Goal: Task Accomplishment & Management: Manage account settings

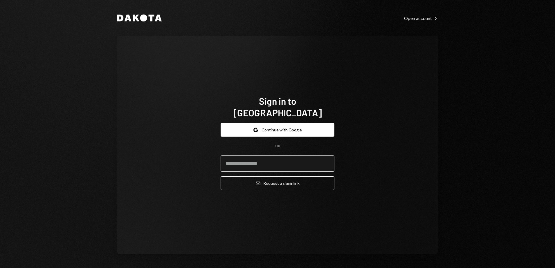
click at [277, 161] on input "email" at bounding box center [278, 164] width 114 height 16
type input "**********"
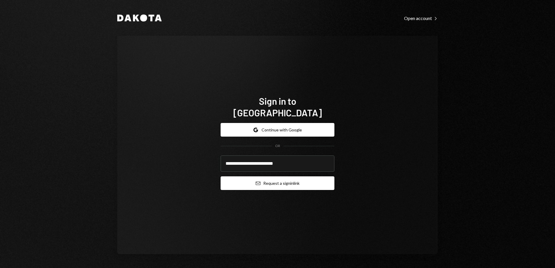
click at [250, 177] on button "Email Request a sign in link" at bounding box center [278, 184] width 114 height 14
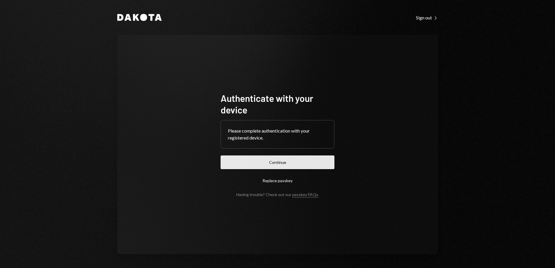
click at [257, 160] on button "Continue" at bounding box center [278, 163] width 114 height 14
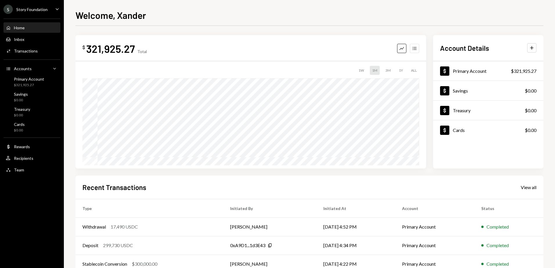
click at [415, 44] on button "Accounts" at bounding box center [414, 48] width 9 height 9
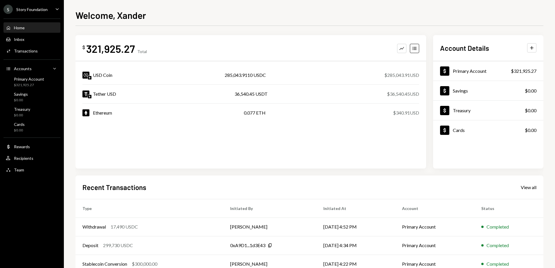
click at [120, 146] on div "$ 321,925.27 Total Graph Accounts USD Coin 285,043.9110 USDC $285,043.91 USD Te…" at bounding box center [251, 102] width 351 height 134
click at [25, 49] on div "Transactions" at bounding box center [26, 51] width 24 height 5
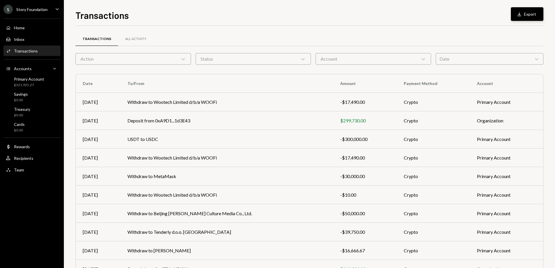
click at [536, 14] on button "Download Export" at bounding box center [527, 14] width 33 height 14
click at [421, 11] on div "Transactions Download Export" at bounding box center [310, 14] width 468 height 13
click at [310, 26] on div at bounding box center [310, 26] width 468 height 0
click at [537, 14] on button "Download Export" at bounding box center [527, 14] width 33 height 14
click at [520, 12] on icon "Download" at bounding box center [520, 14] width 6 height 6
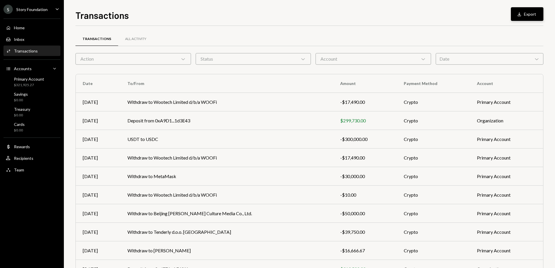
click at [377, 21] on div "Transactions Download Export" at bounding box center [310, 14] width 468 height 13
click at [334, 19] on div "Transactions Download Export" at bounding box center [310, 14] width 468 height 13
click at [528, 17] on button "Download Export" at bounding box center [527, 14] width 33 height 14
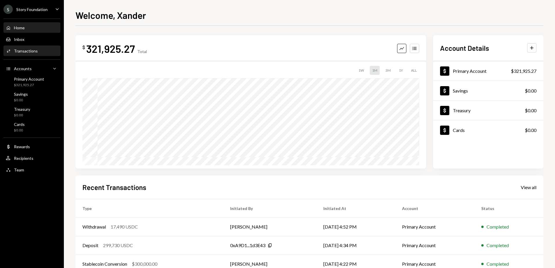
click at [18, 49] on div "Transactions" at bounding box center [26, 51] width 24 height 5
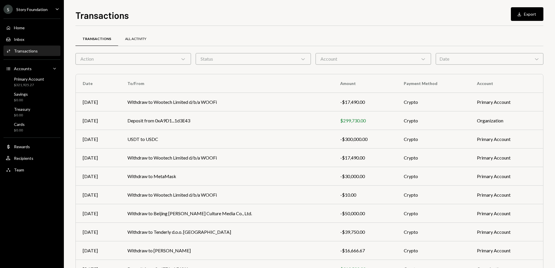
click at [128, 40] on div "All Activity" at bounding box center [135, 39] width 21 height 5
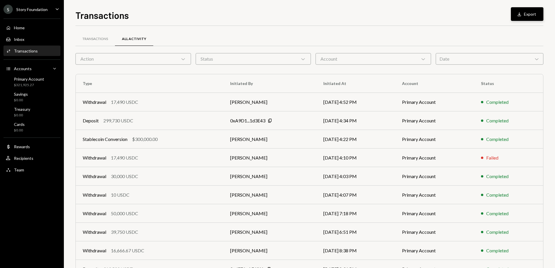
click at [520, 17] on button "Download Export" at bounding box center [527, 14] width 33 height 14
click at [94, 37] on div "Transactions" at bounding box center [95, 39] width 26 height 5
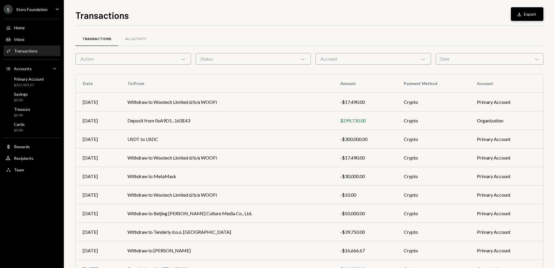
click at [529, 12] on button "Download Export" at bounding box center [527, 14] width 33 height 14
click at [257, 12] on div "Transactions Download Export" at bounding box center [310, 14] width 468 height 13
click at [269, 16] on div "Transactions Download Export" at bounding box center [310, 14] width 468 height 13
click at [160, 61] on div "Action Chevron Down" at bounding box center [134, 59] width 116 height 12
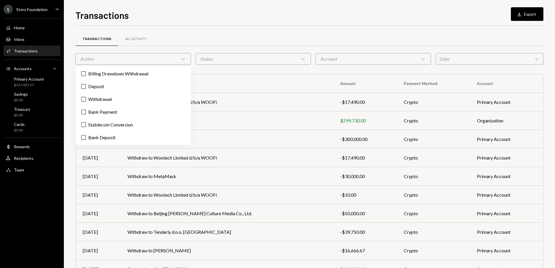
click at [157, 60] on div "Action Chevron Down" at bounding box center [134, 59] width 116 height 12
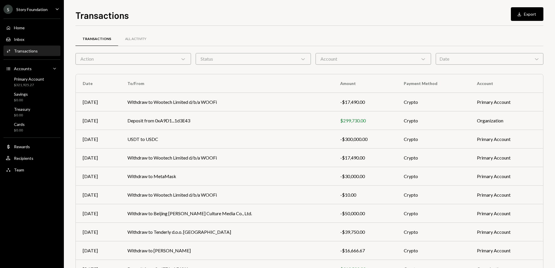
click at [258, 58] on div "Status Chevron Down" at bounding box center [254, 59] width 116 height 12
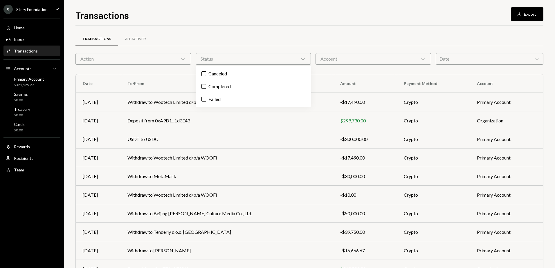
drag, startPoint x: 261, startPoint y: 58, endPoint x: 313, endPoint y: 58, distance: 52.0
click at [266, 58] on div "Status Chevron Down" at bounding box center [254, 59] width 116 height 12
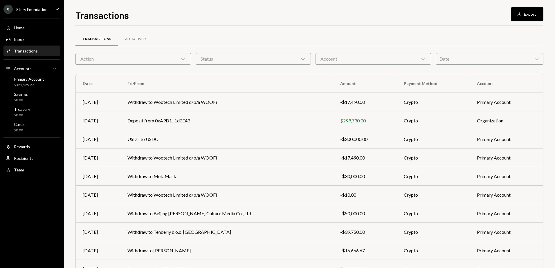
click at [346, 58] on div "Account Chevron Down" at bounding box center [374, 59] width 116 height 12
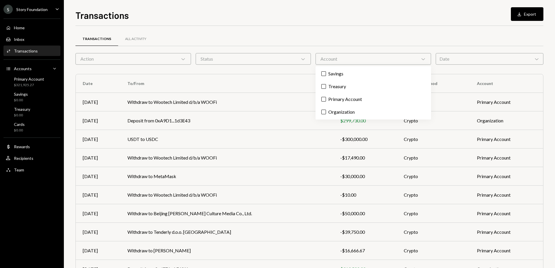
drag, startPoint x: 371, startPoint y: 59, endPoint x: 436, endPoint y: 59, distance: 65.1
click at [387, 59] on div "Account Chevron Down" at bounding box center [374, 59] width 116 height 12
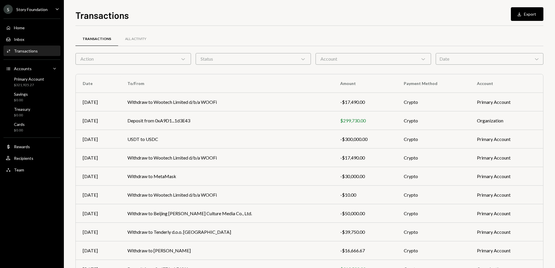
click at [442, 59] on div "Date Chevron Down" at bounding box center [490, 59] width 108 height 12
click at [337, 35] on div "Transactions All Activity" at bounding box center [310, 39] width 468 height 15
click at [526, 11] on button "Download Export" at bounding box center [527, 14] width 33 height 14
click at [37, 42] on div "Inbox Inbox" at bounding box center [32, 39] width 52 height 5
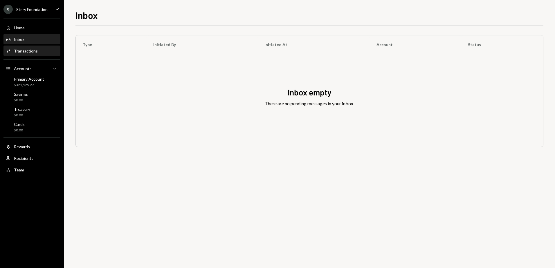
click at [35, 50] on div "Transactions" at bounding box center [26, 51] width 24 height 5
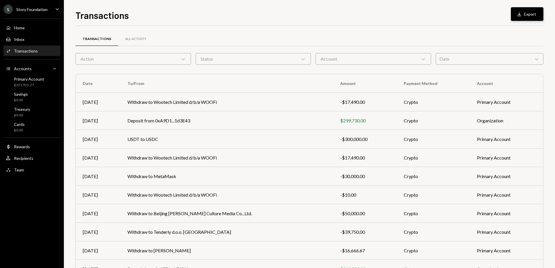
click at [522, 11] on icon "Download" at bounding box center [520, 14] width 6 height 6
click at [176, 102] on td "Withdraw to Wootech Limited d/b/a WOOFi" at bounding box center [227, 102] width 213 height 19
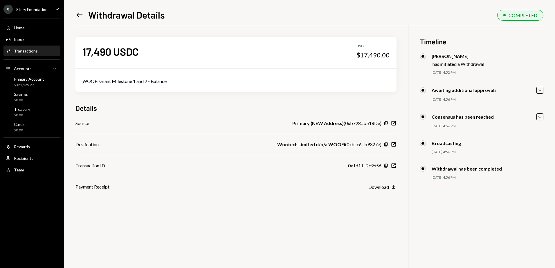
click at [79, 15] on icon "Left Arrow" at bounding box center [80, 15] width 8 height 8
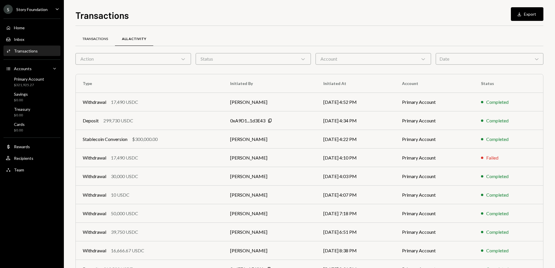
click at [91, 42] on div "Transactions" at bounding box center [95, 39] width 39 height 14
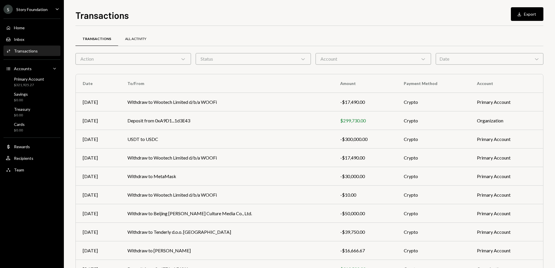
click at [142, 37] on div "All Activity" at bounding box center [135, 39] width 21 height 5
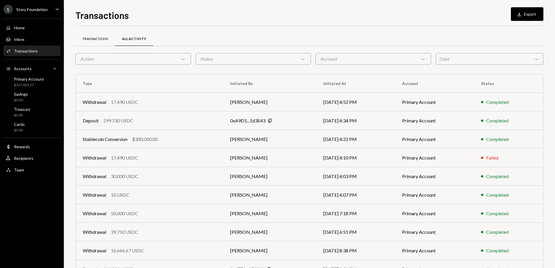
click at [106, 42] on div "Transactions" at bounding box center [95, 39] width 39 height 14
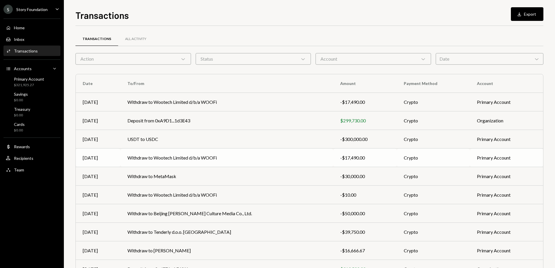
click at [371, 159] on div "-$17,490.00" at bounding box center [364, 158] width 49 height 7
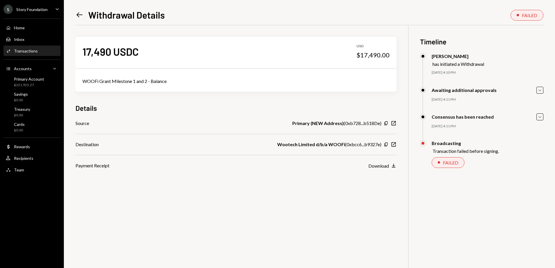
click at [81, 15] on icon at bounding box center [80, 14] width 6 height 5
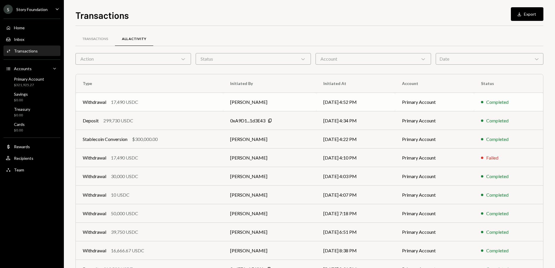
click at [313, 98] on td "[PERSON_NAME]" at bounding box center [269, 102] width 93 height 19
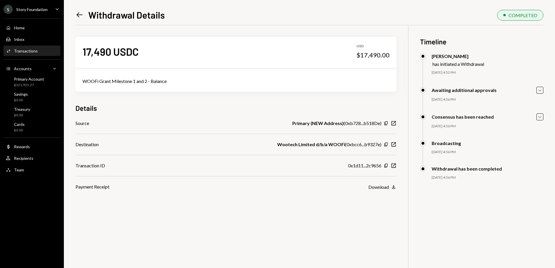
click at [83, 16] on icon "Left Arrow" at bounding box center [80, 15] width 8 height 8
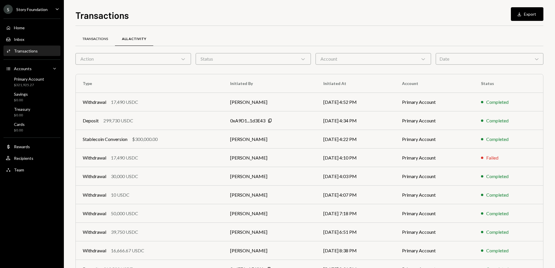
click at [105, 40] on div "Transactions" at bounding box center [95, 39] width 26 height 5
